Goal: Task Accomplishment & Management: Manage account settings

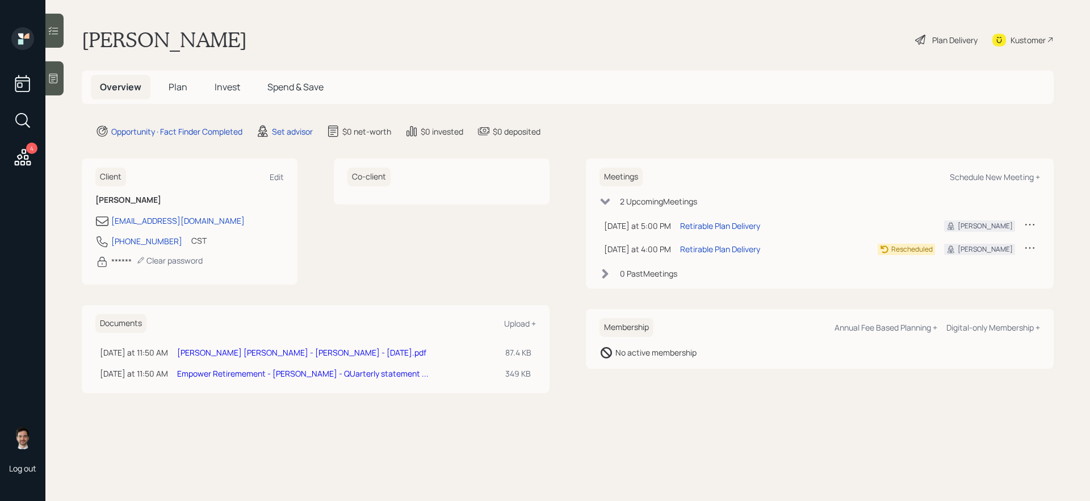
click at [206, 350] on link "[PERSON_NAME] [PERSON_NAME] - [PERSON_NAME] - [DATE].pdf" at bounding box center [301, 352] width 249 height 11
click at [263, 375] on link "Empower Retiremement - [PERSON_NAME] - QUarterly statement ..." at bounding box center [303, 373] width 252 height 11
